Goal: Find contact information: Find contact information

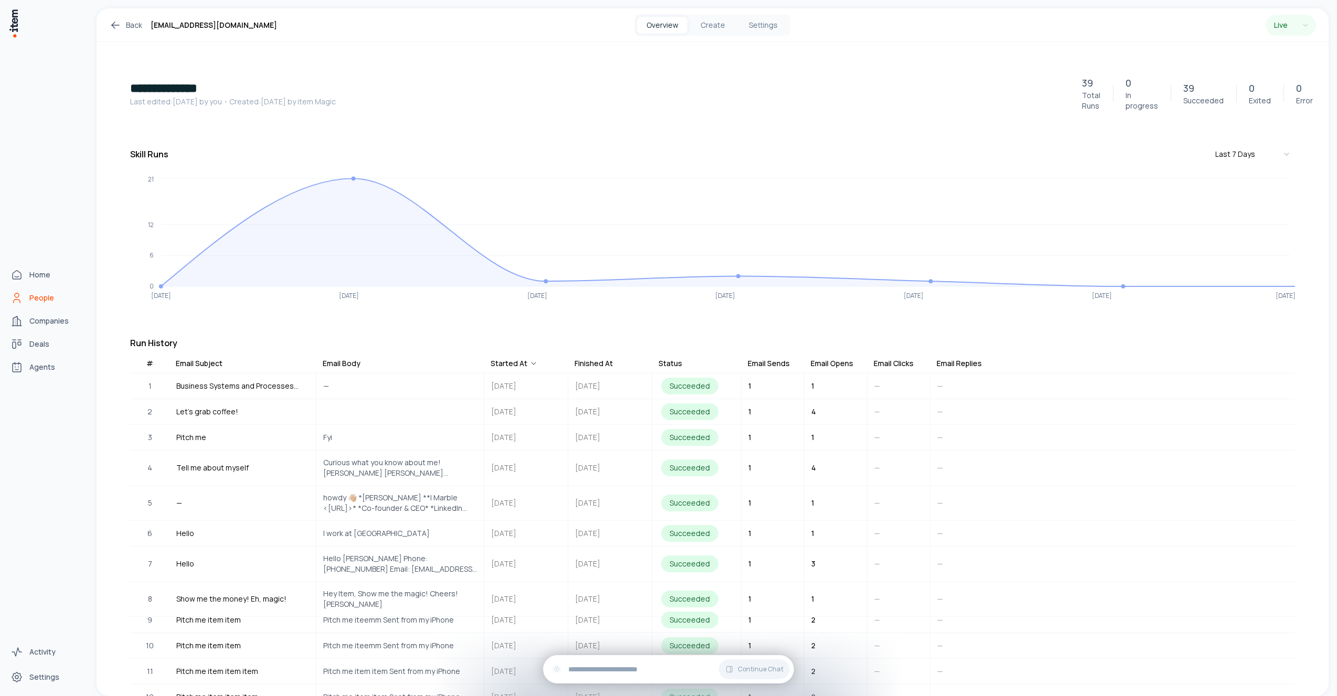
click at [12, 296] on icon "People" at bounding box center [16, 298] width 13 height 13
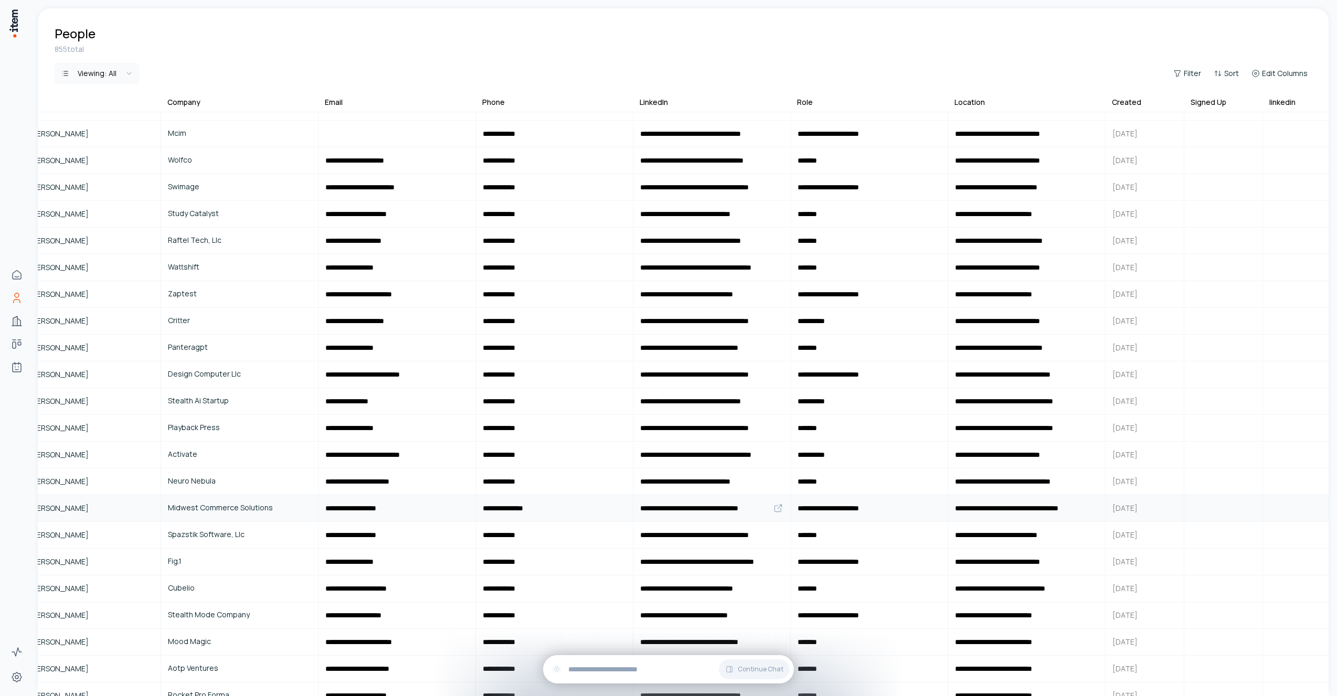
scroll to position [660, 0]
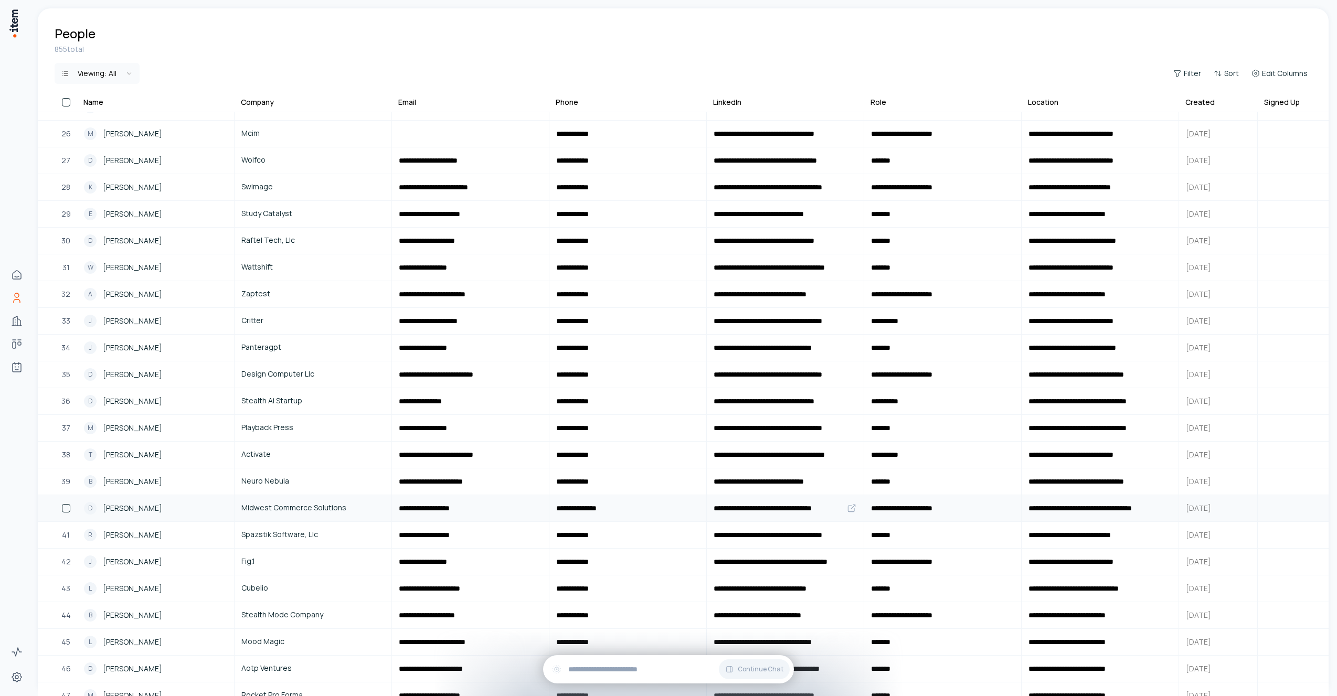
click at [159, 510] on div "D [PERSON_NAME]" at bounding box center [155, 508] width 143 height 13
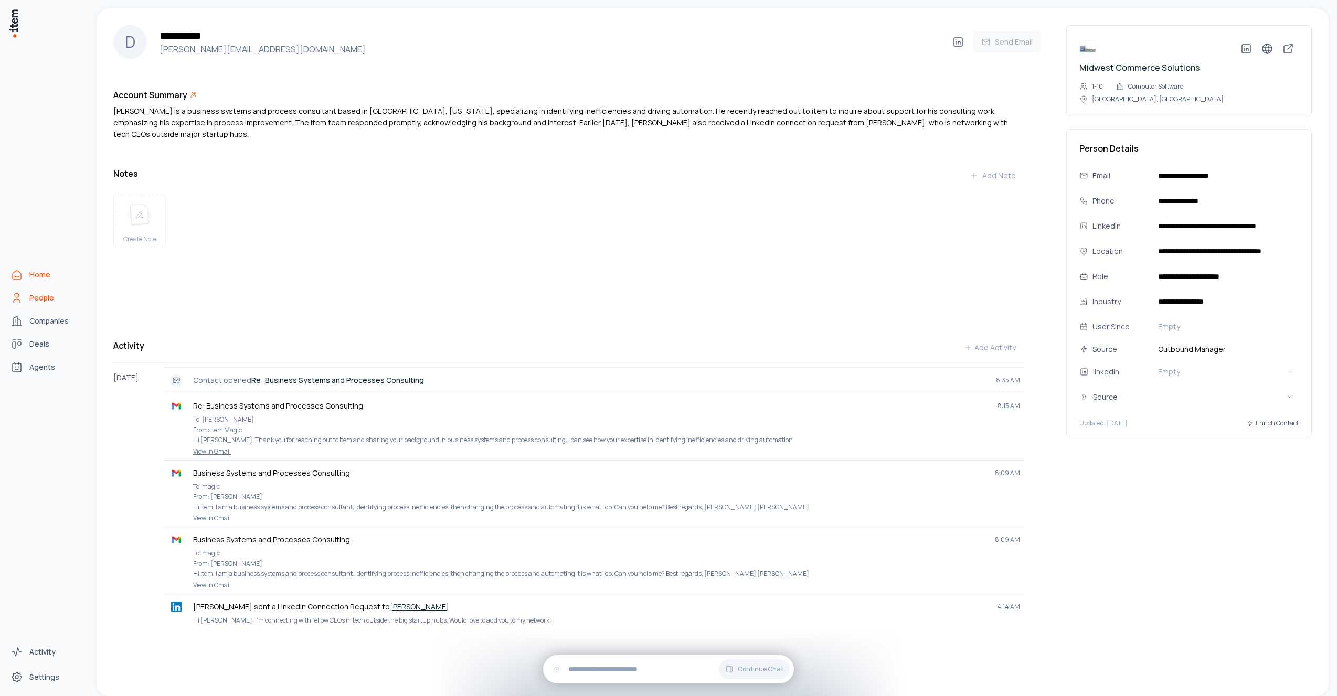
click at [40, 271] on span "Home" at bounding box center [39, 275] width 21 height 10
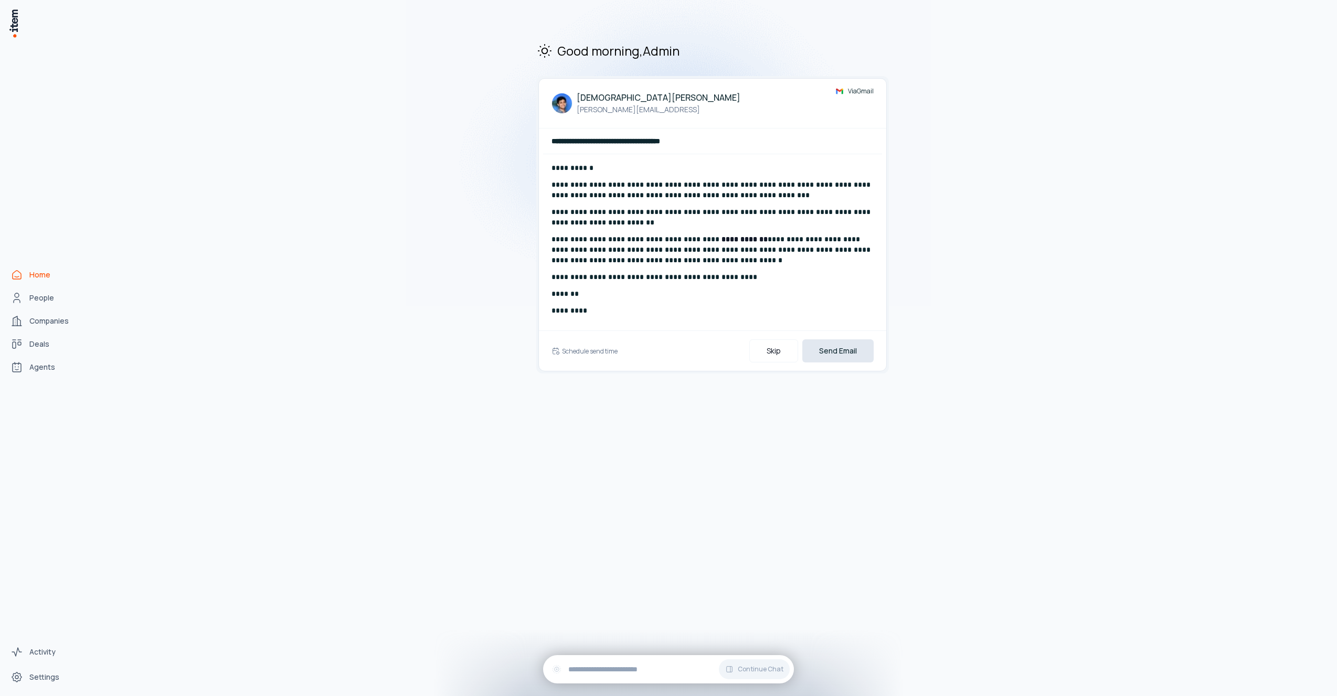
click at [862, 350] on button "Send Email" at bounding box center [837, 350] width 71 height 23
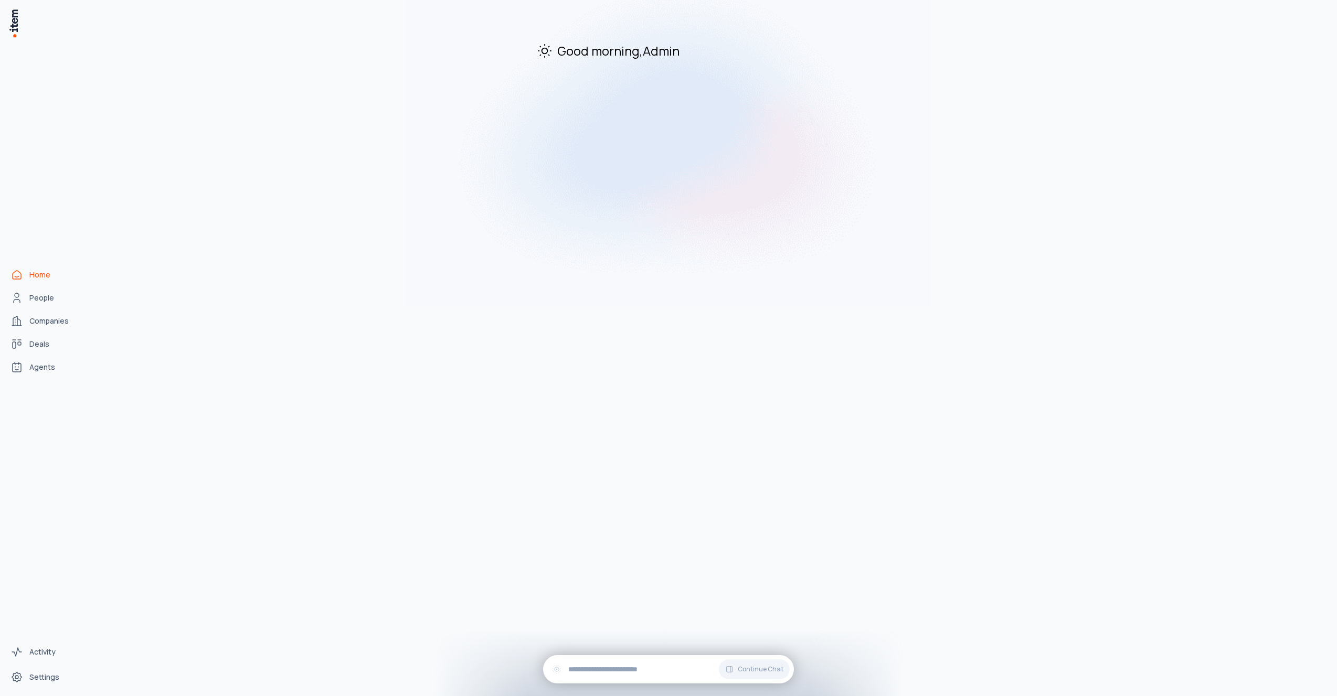
click at [752, 240] on div "Good morning , Admin" at bounding box center [713, 352] width 1232 height 688
